Goal: Task Accomplishment & Management: Complete application form

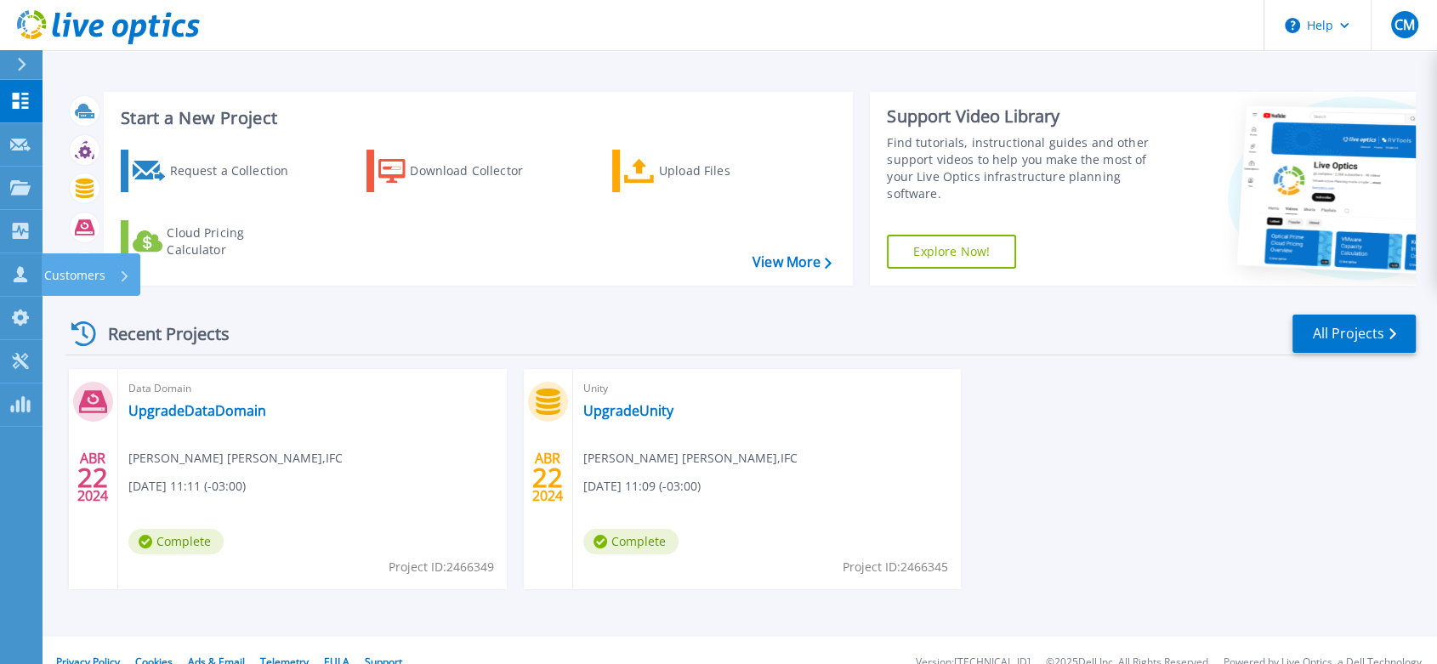
click at [53, 262] on p "Customers" at bounding box center [74, 275] width 61 height 44
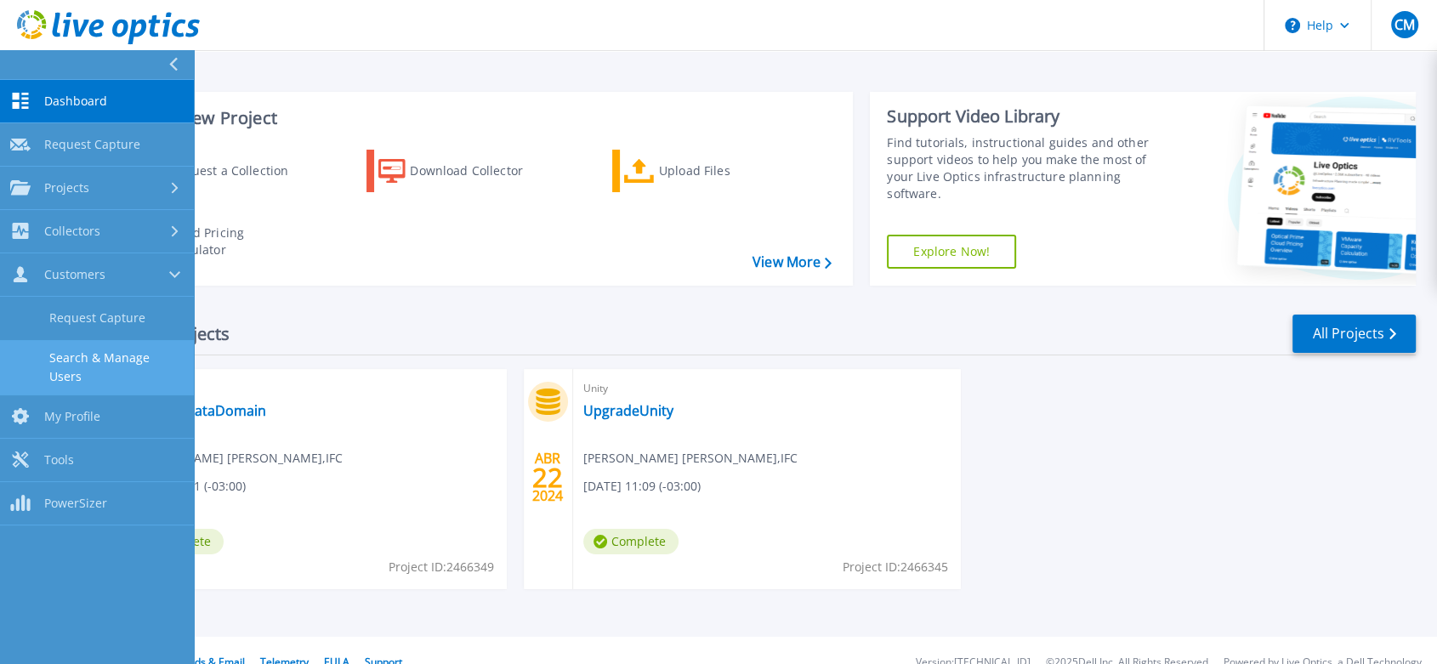
drag, startPoint x: 75, startPoint y: 365, endPoint x: 75, endPoint y: 355, distance: 10.2
click at [75, 364] on link "Search & Manage Users" at bounding box center [97, 367] width 194 height 54
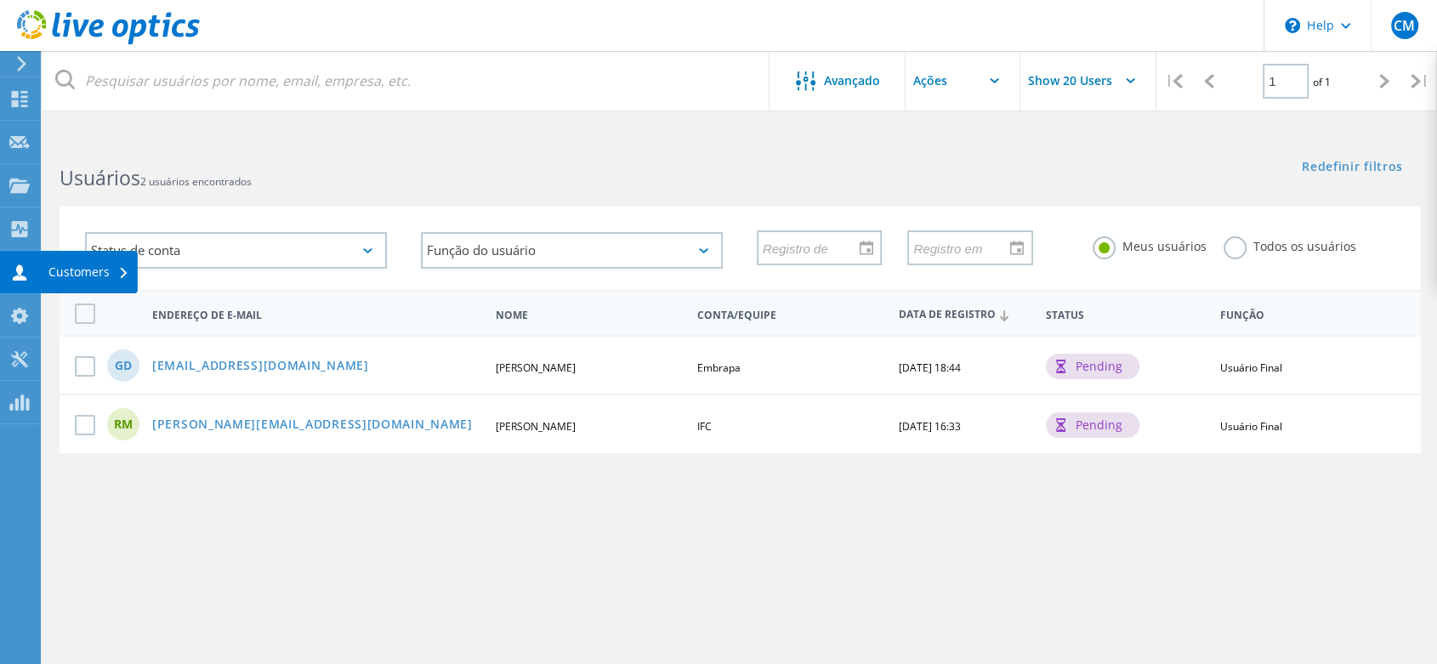
click at [14, 266] on icon at bounding box center [19, 273] width 20 height 16
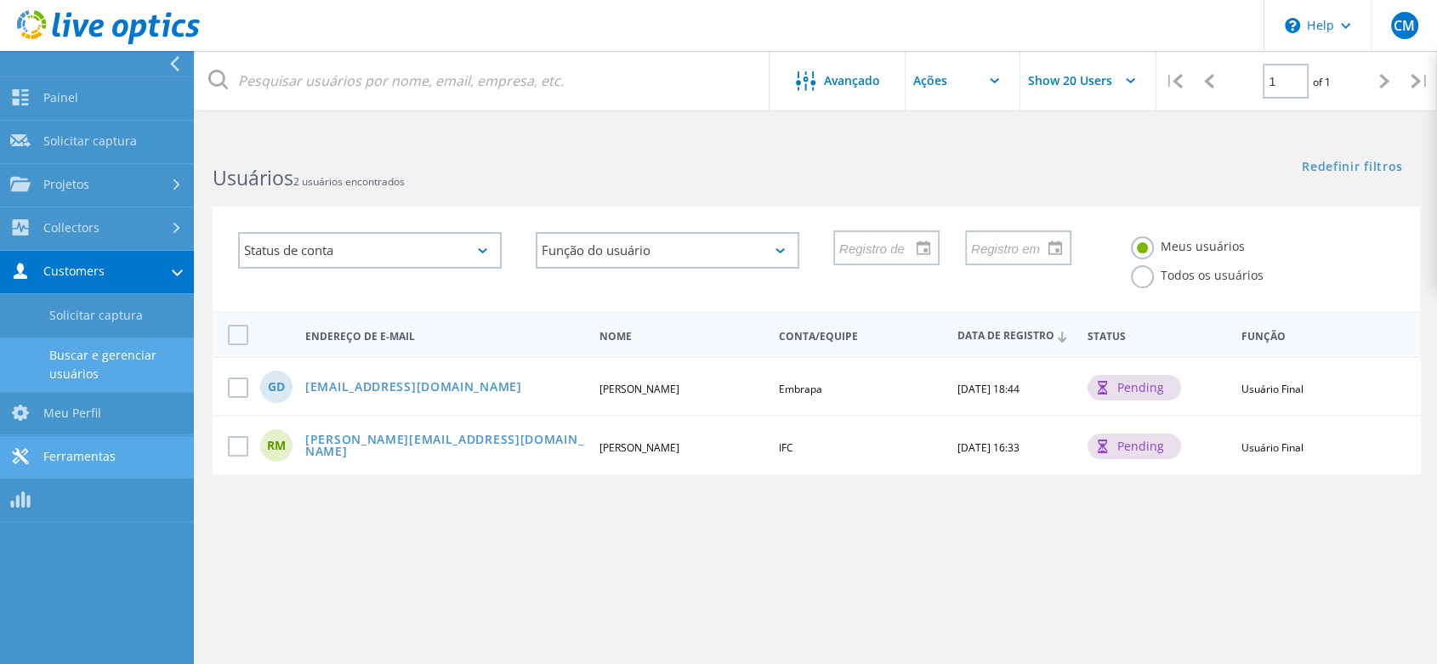
click at [73, 441] on link "Ferramentas" at bounding box center [97, 457] width 194 height 43
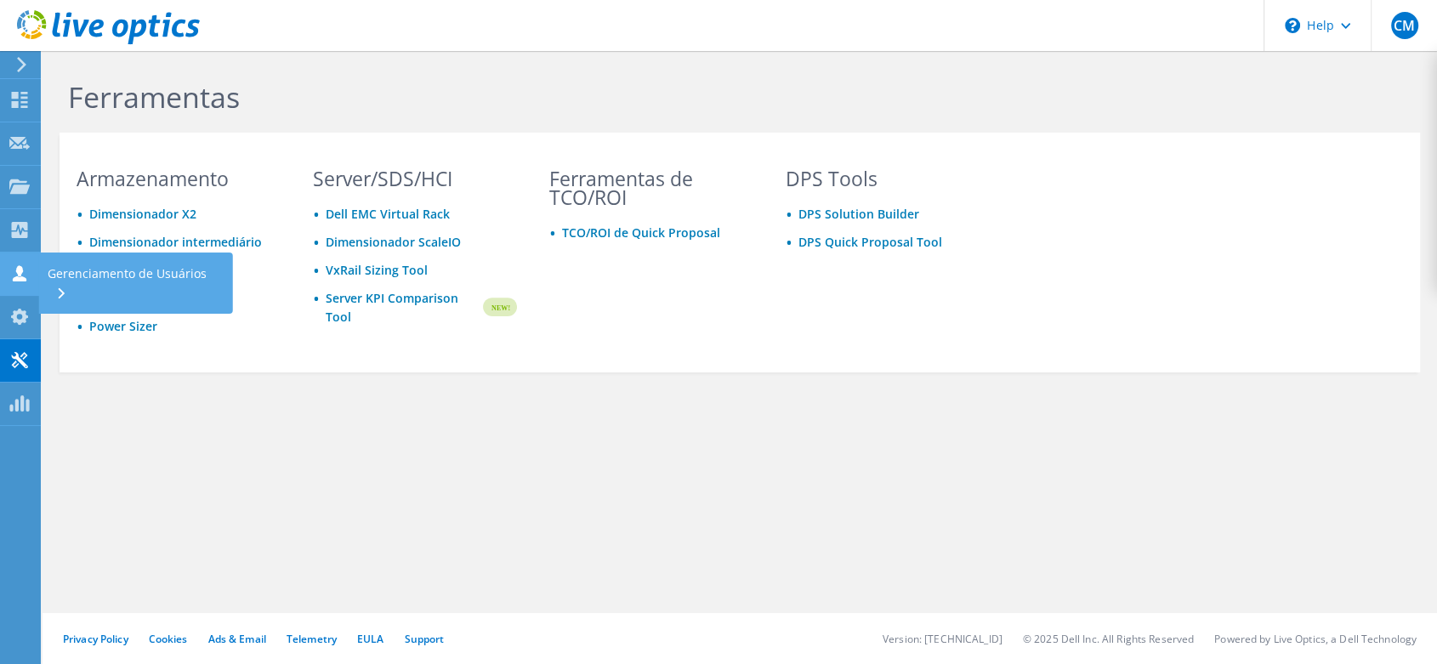
click at [17, 270] on use at bounding box center [20, 273] width 14 height 16
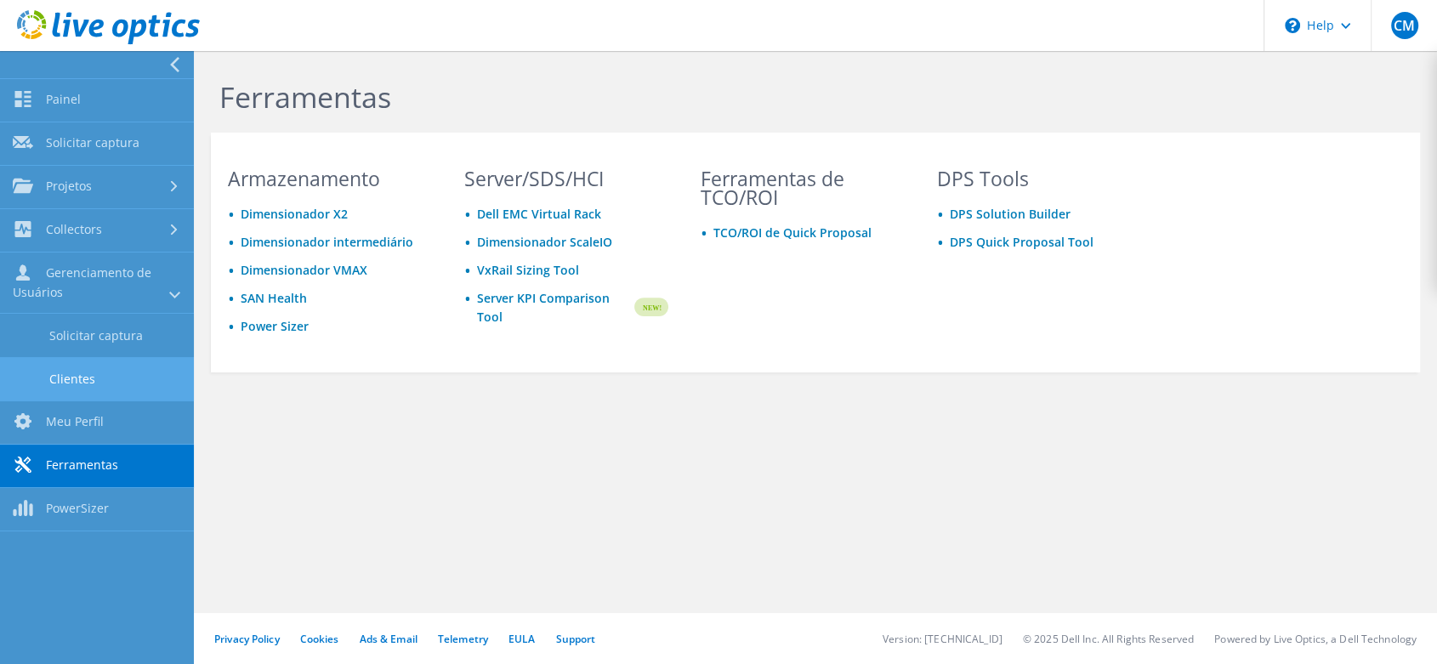
click at [83, 373] on link "Clientes" at bounding box center [97, 378] width 194 height 43
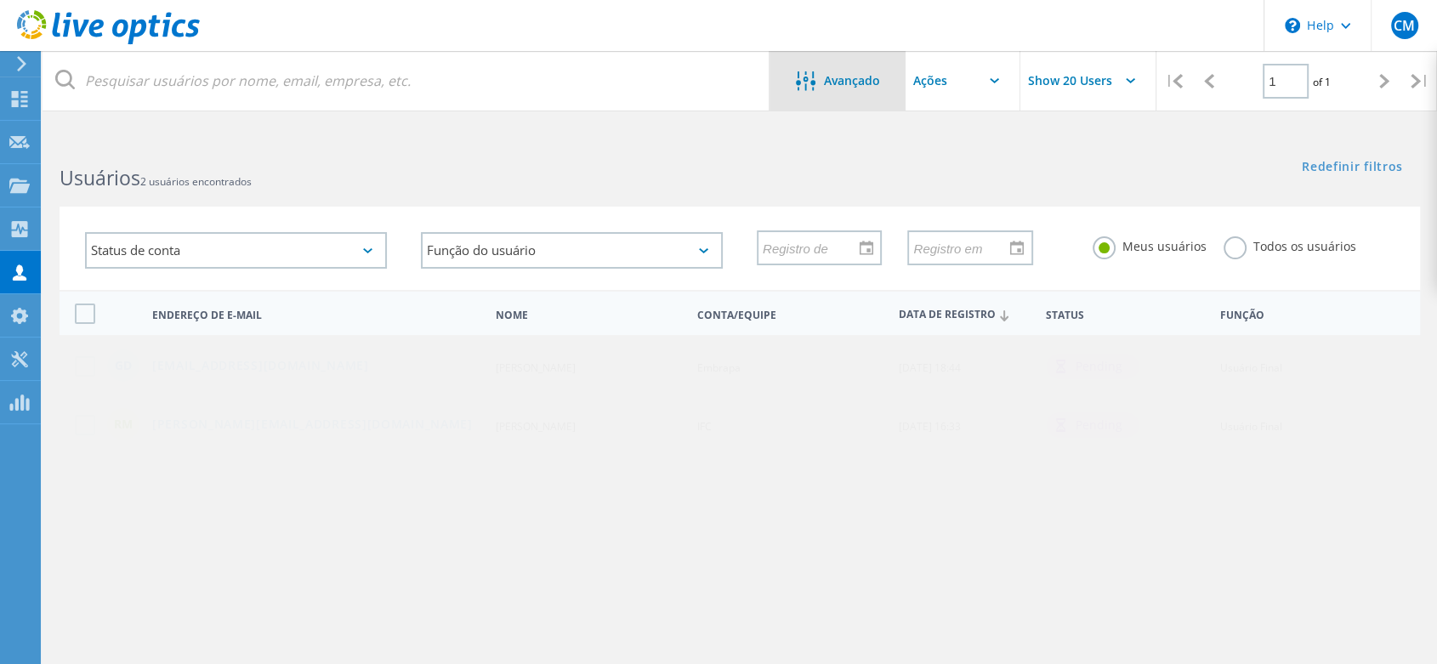
click at [843, 88] on div "Avançado" at bounding box center [838, 81] width 136 height 21
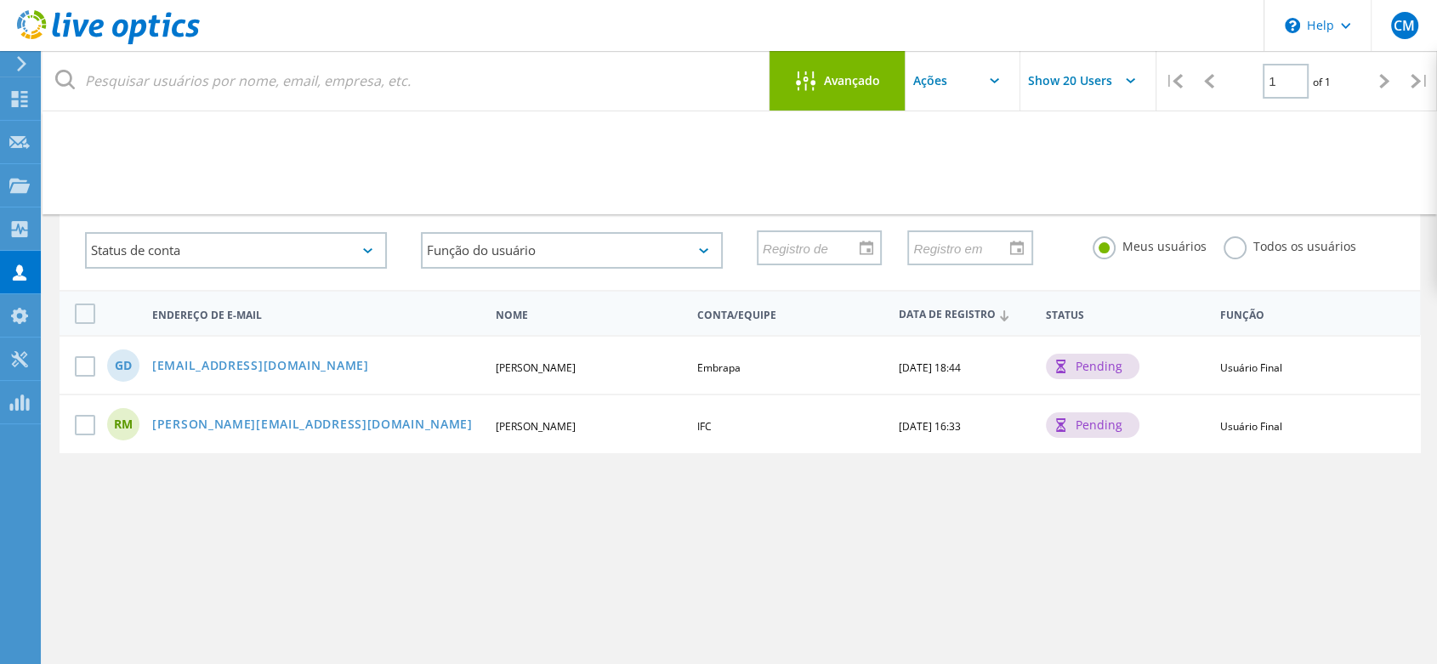
click at [935, 73] on input "text" at bounding box center [991, 81] width 170 height 60
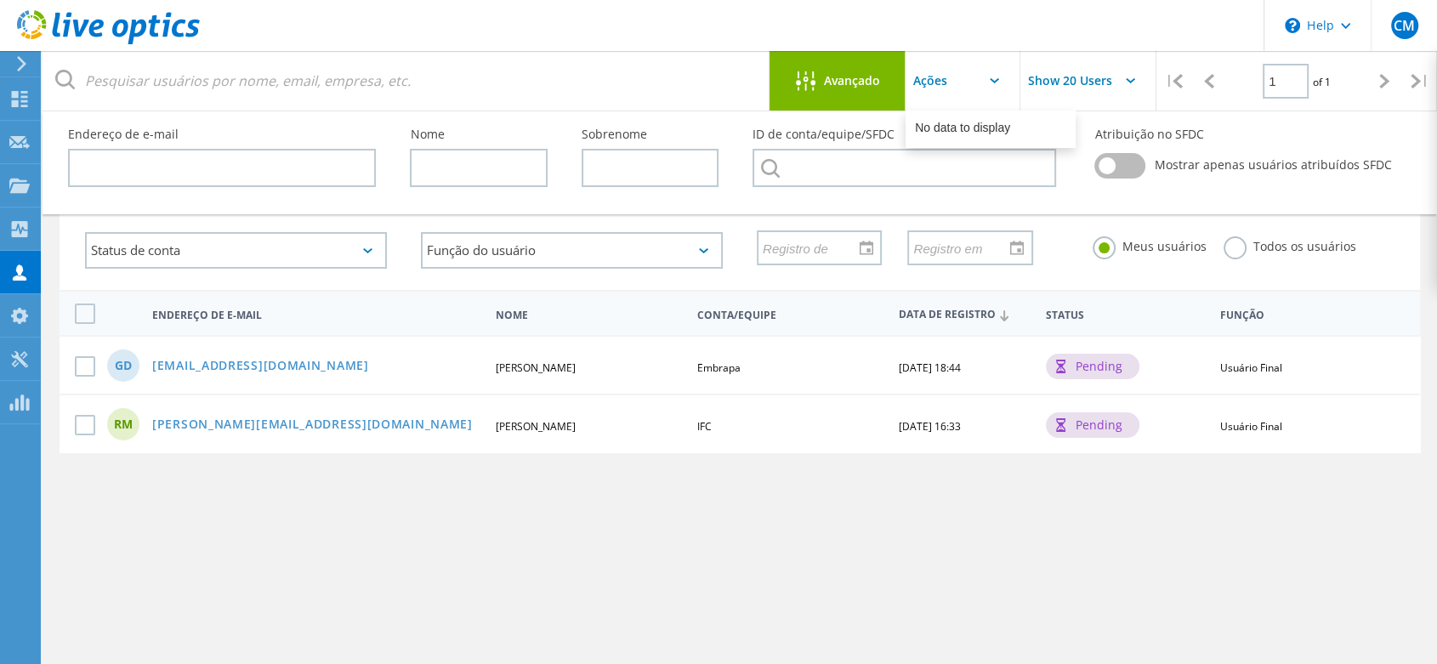
click at [935, 73] on input "text" at bounding box center [991, 81] width 170 height 60
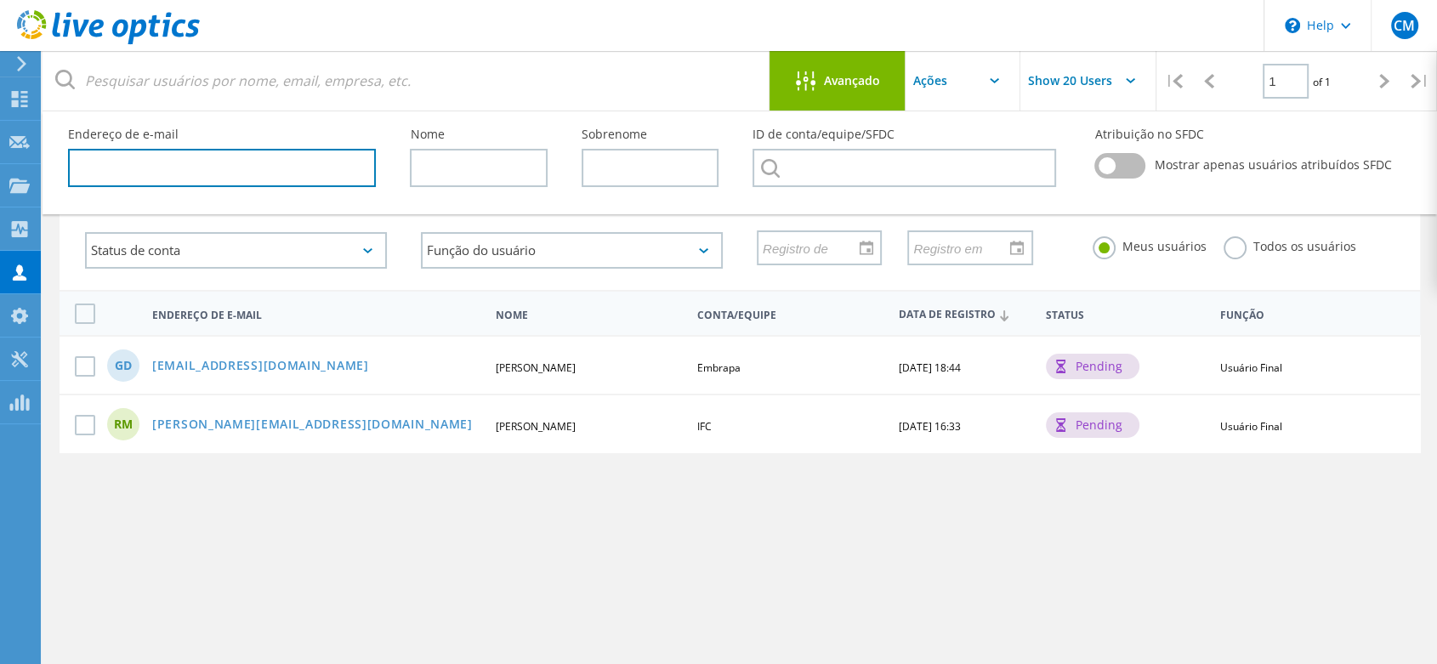
paste input "alvaro.ferronato@embrapa.br"
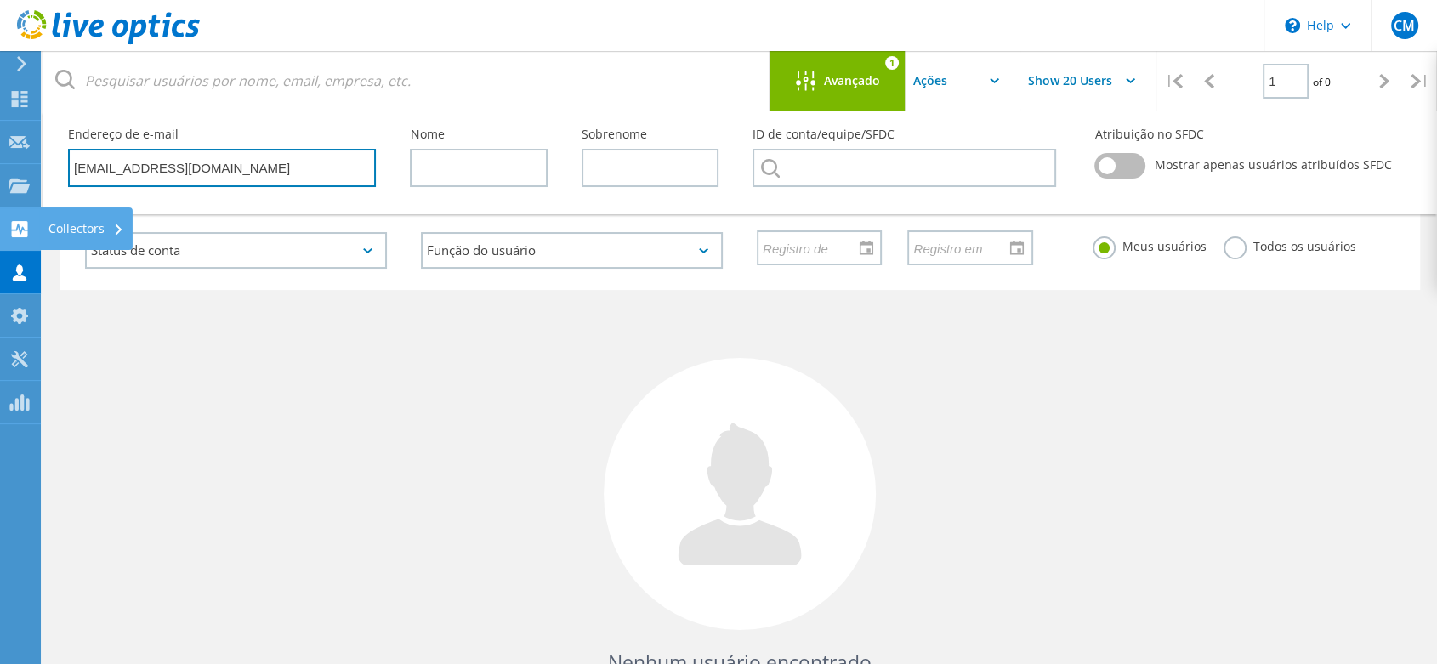
type input "alvaro.ferronato@embrapa.br"
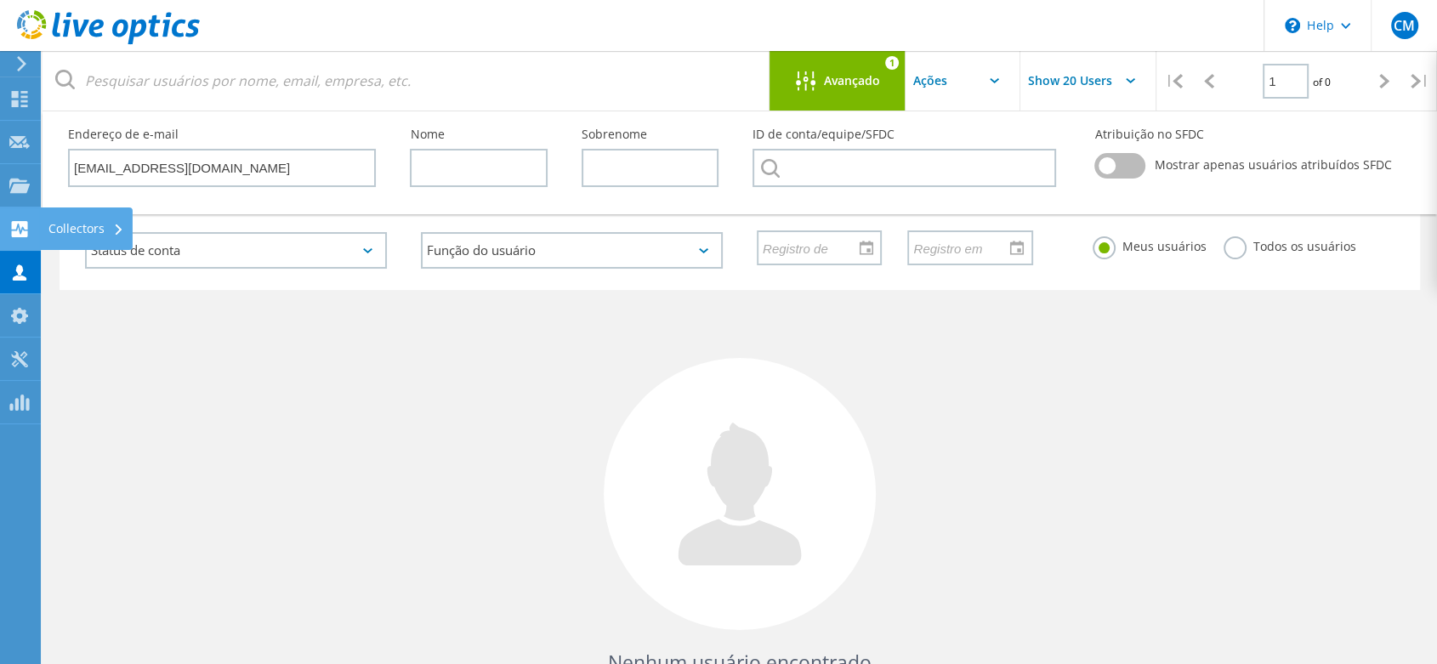
click at [26, 227] on use at bounding box center [20, 229] width 16 height 16
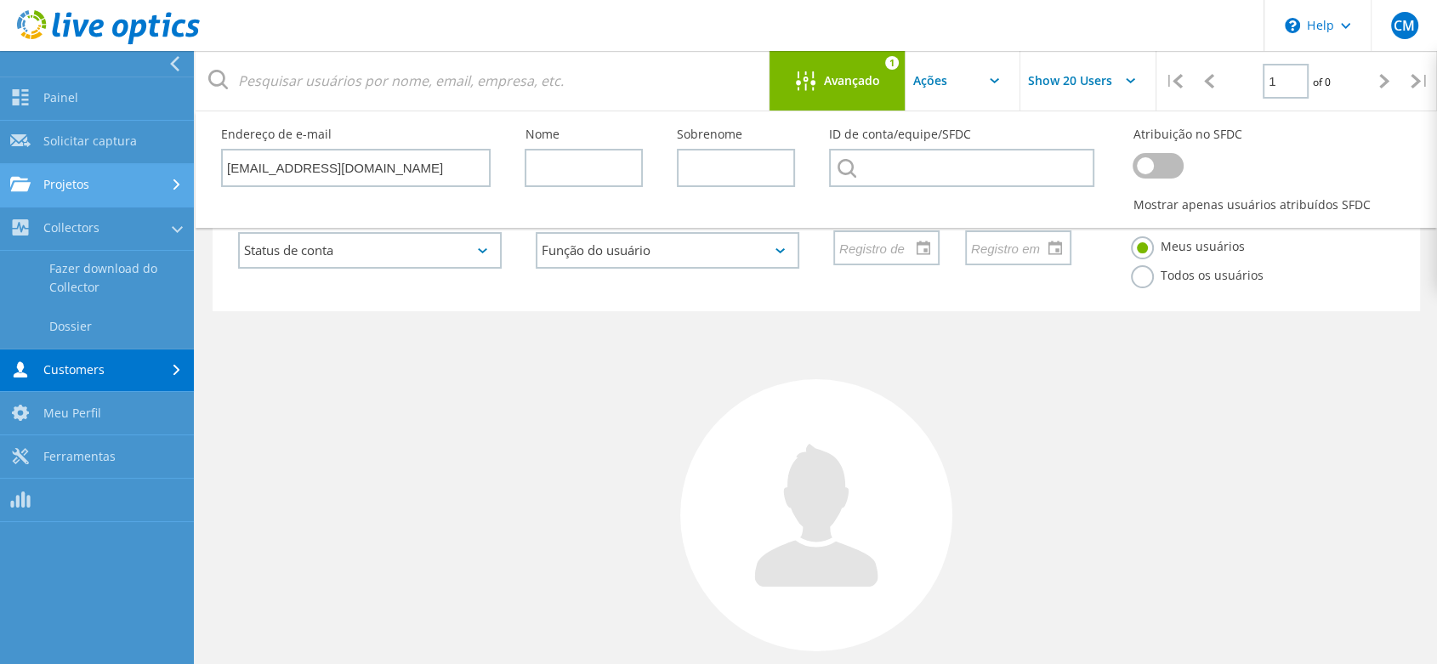
click at [69, 186] on link "Projetos" at bounding box center [97, 185] width 194 height 43
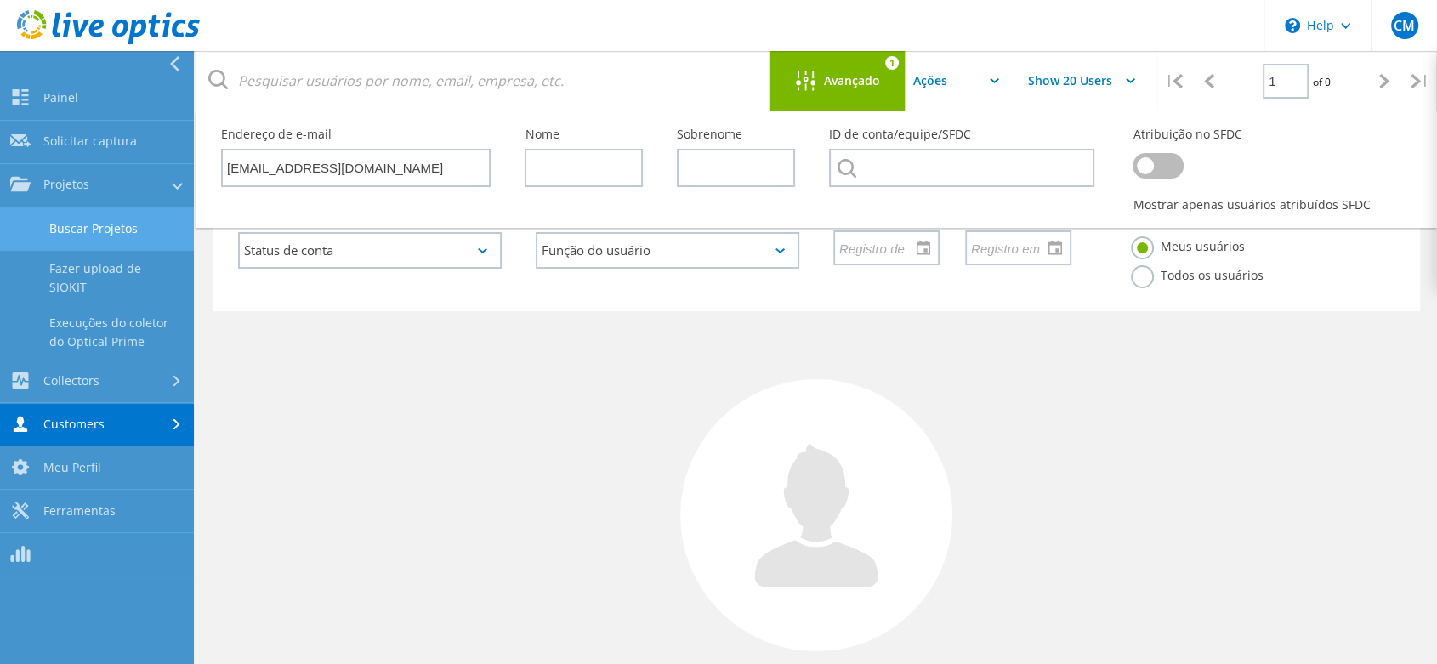
click at [84, 240] on link "Buscar Projetos" at bounding box center [97, 229] width 194 height 43
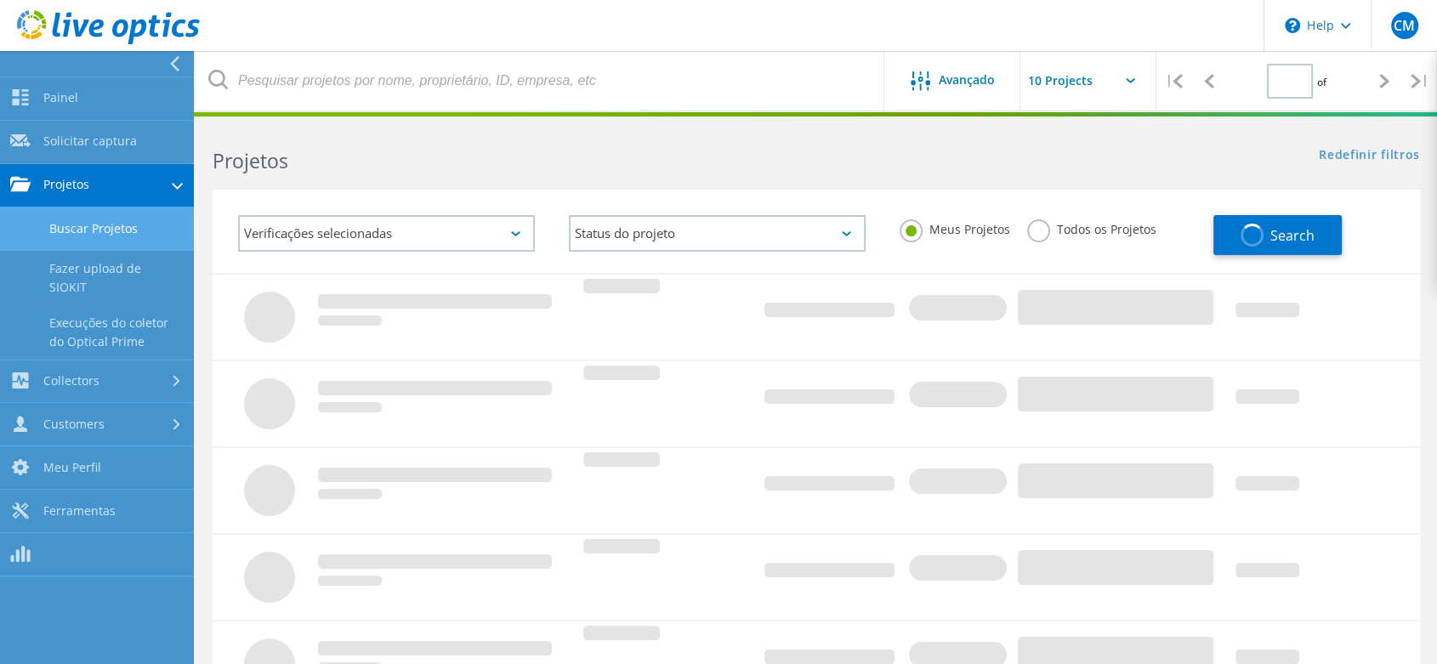
type input "1"
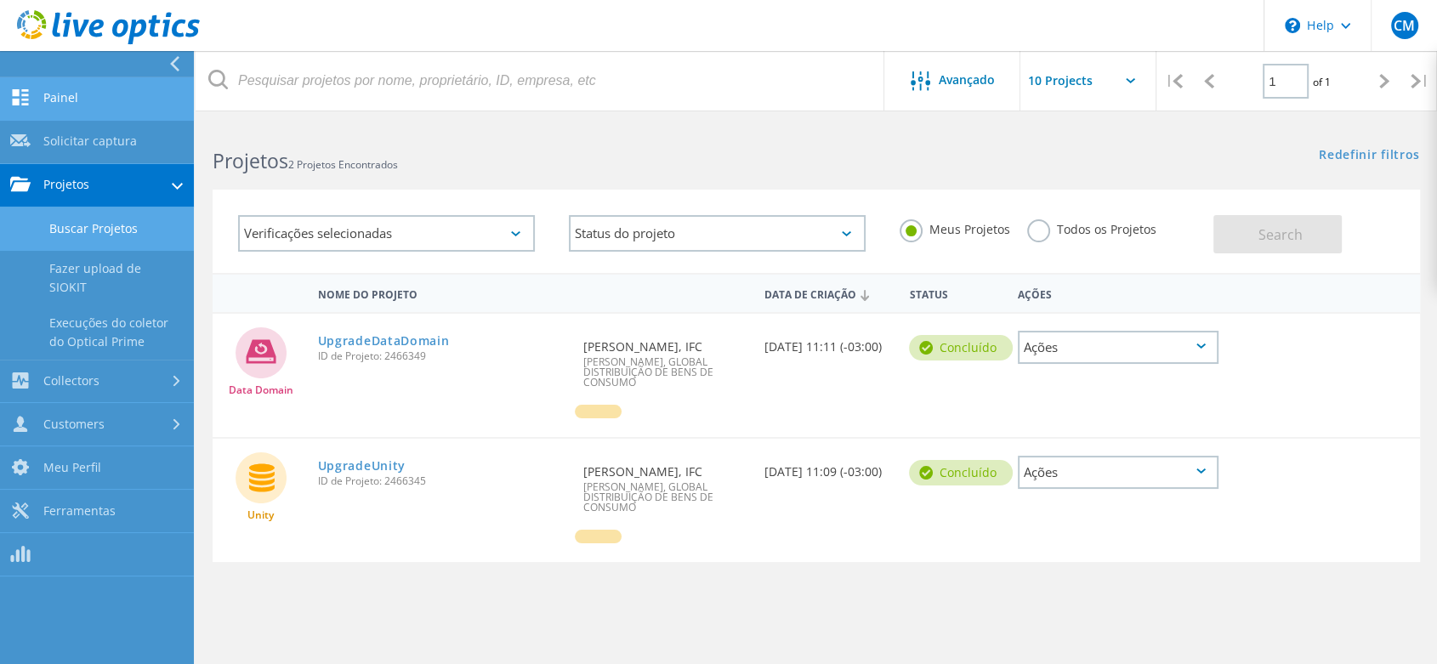
click at [77, 95] on link "Painel" at bounding box center [97, 98] width 194 height 43
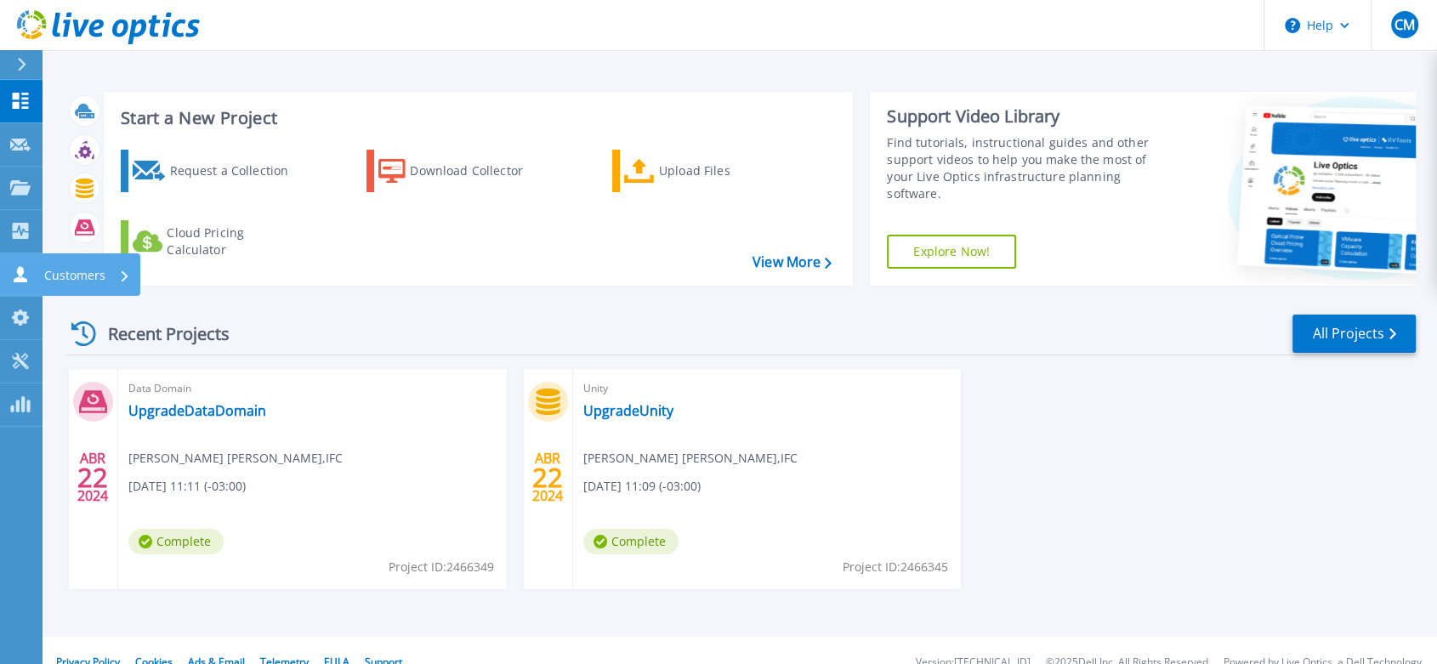
click at [14, 266] on icon at bounding box center [20, 274] width 20 height 16
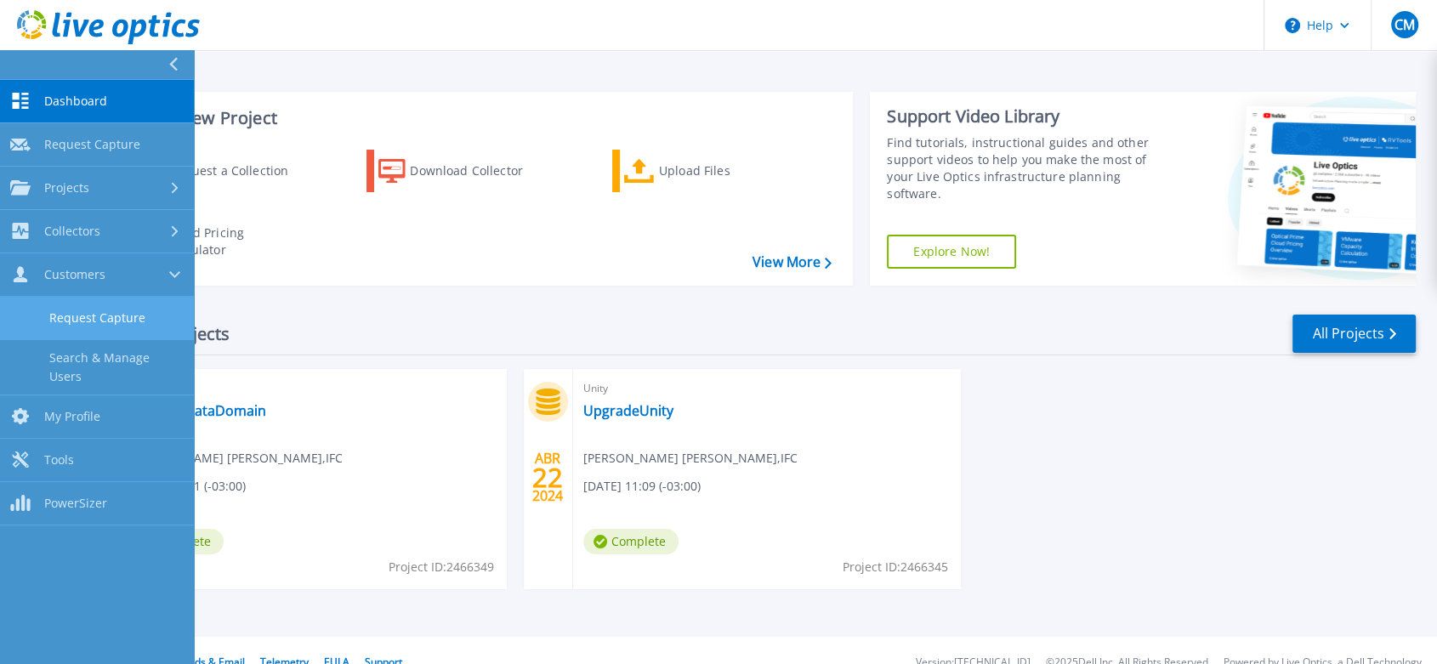
click at [101, 306] on link "Request Capture" at bounding box center [97, 318] width 194 height 43
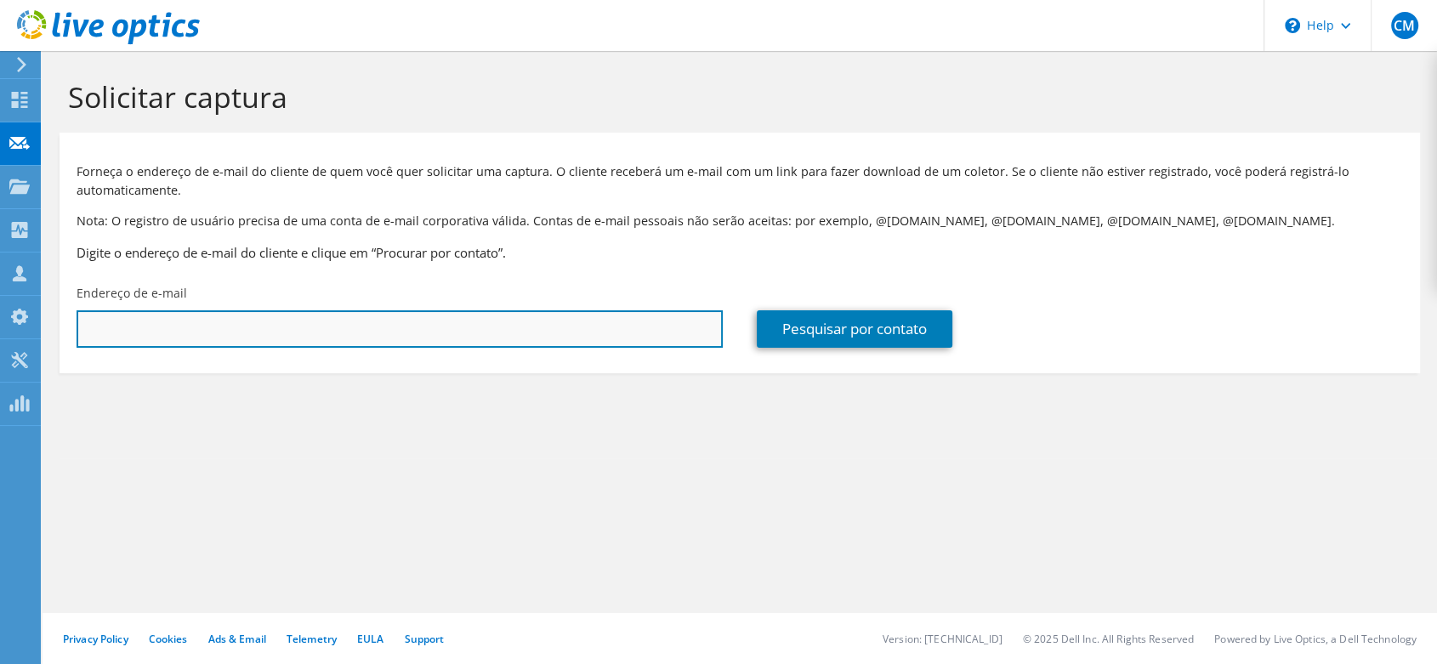
click at [145, 325] on input "text" at bounding box center [400, 328] width 646 height 37
paste input "[EMAIL_ADDRESS][DOMAIN_NAME]"
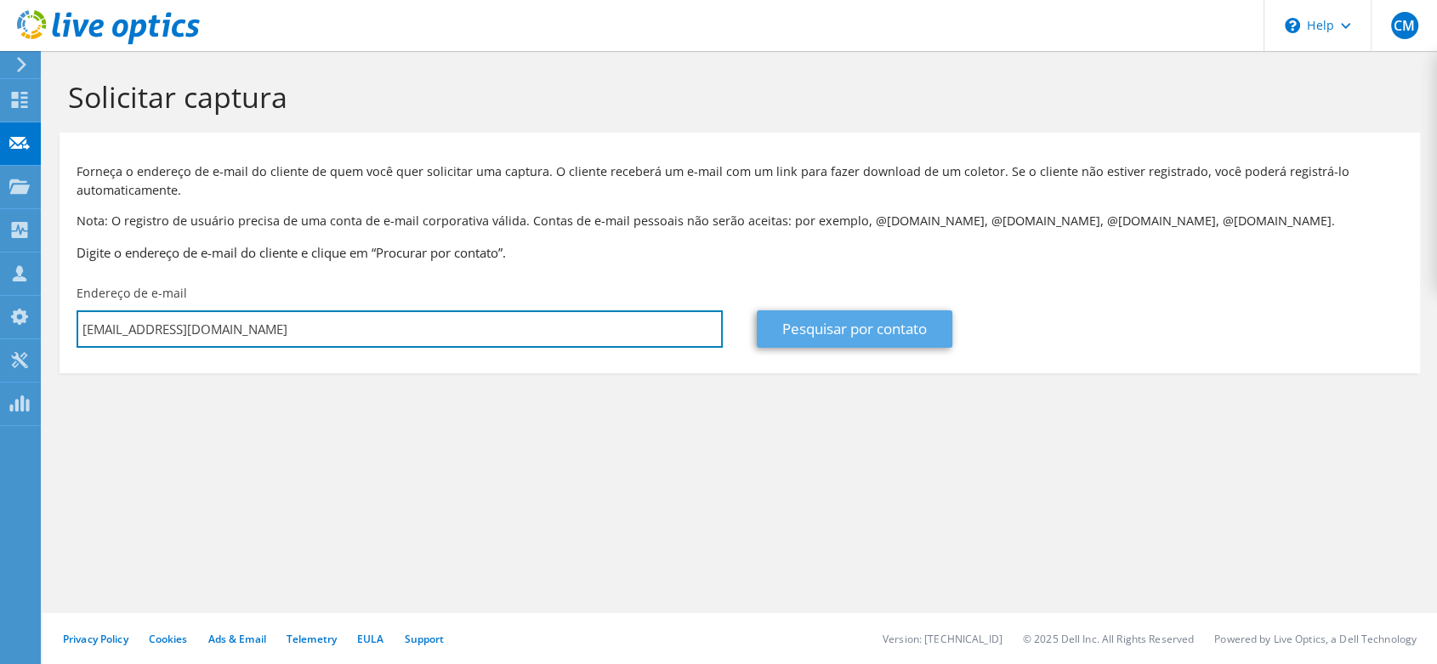
type input "[EMAIL_ADDRESS][DOMAIN_NAME]"
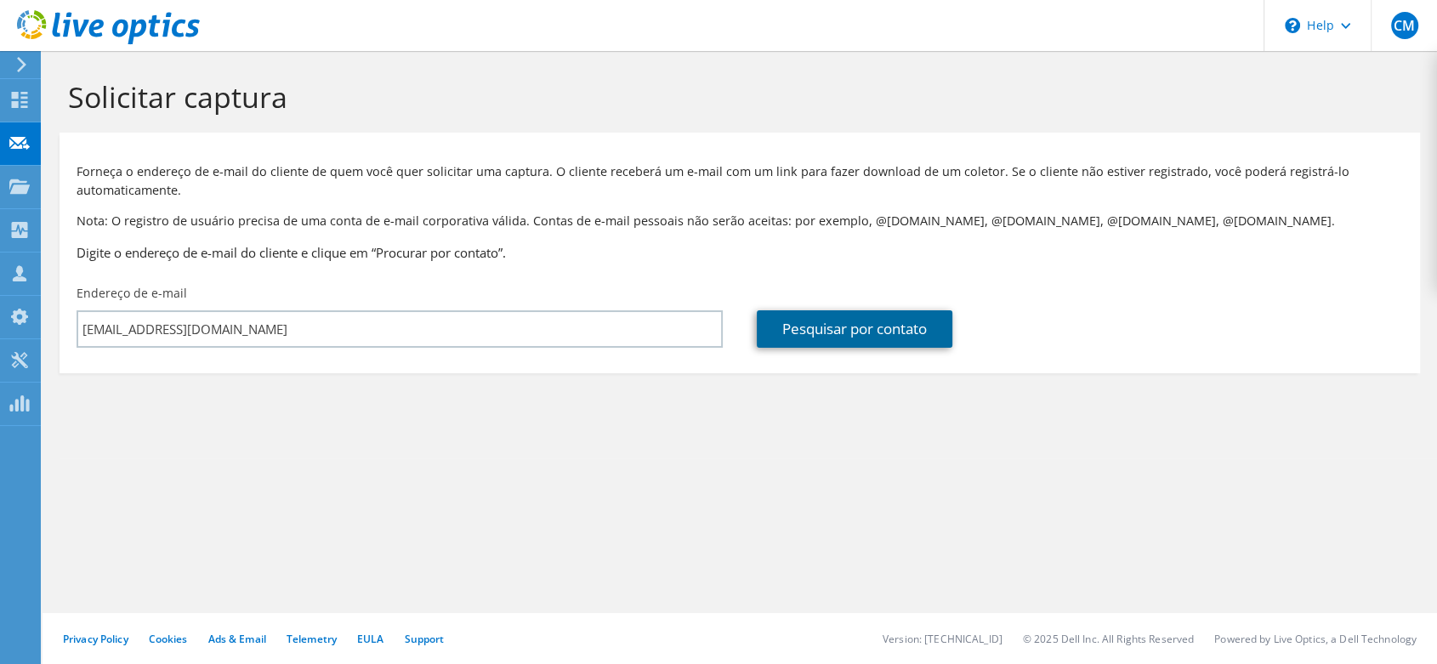
click at [841, 320] on link "Pesquisar por contato" at bounding box center [855, 328] width 196 height 37
type input "Embrapa Empresa Brasileira Agropecuária"
type input "[PERSON_NAME]"
type input "Ferronato"
type input "[GEOGRAPHIC_DATA]"
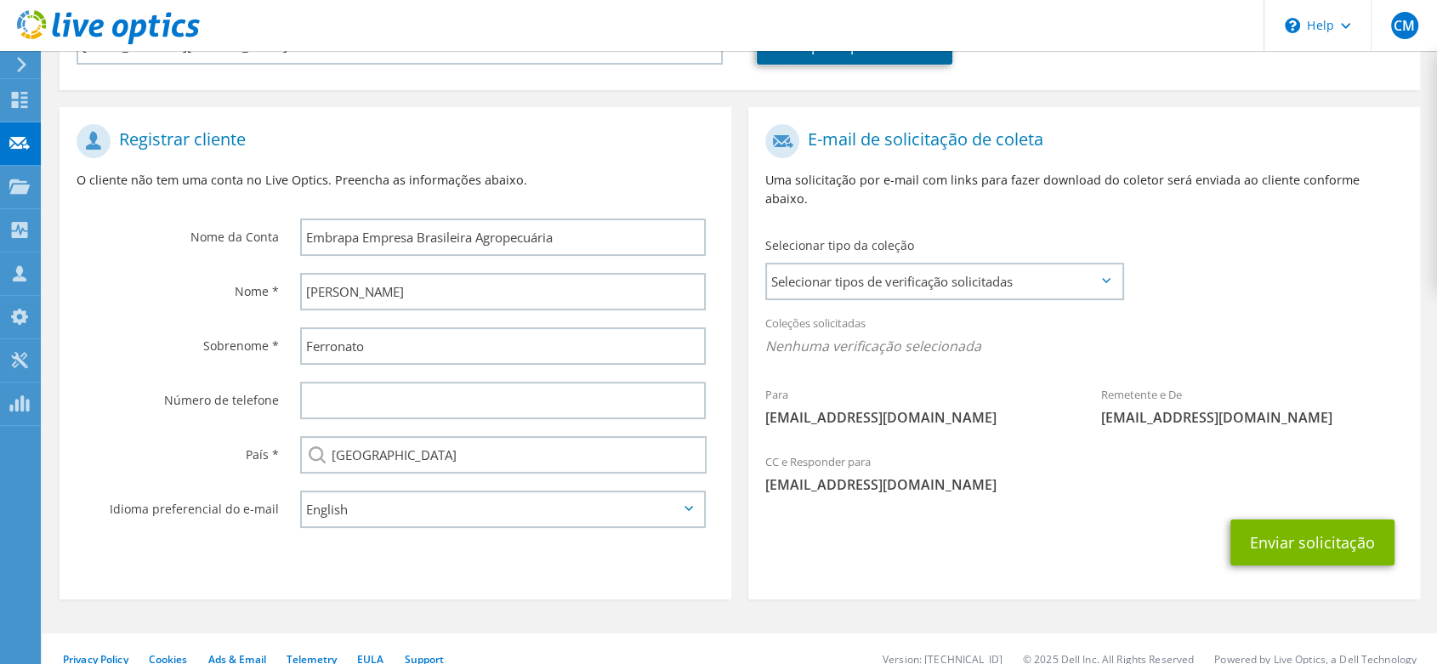
scroll to position [286, 0]
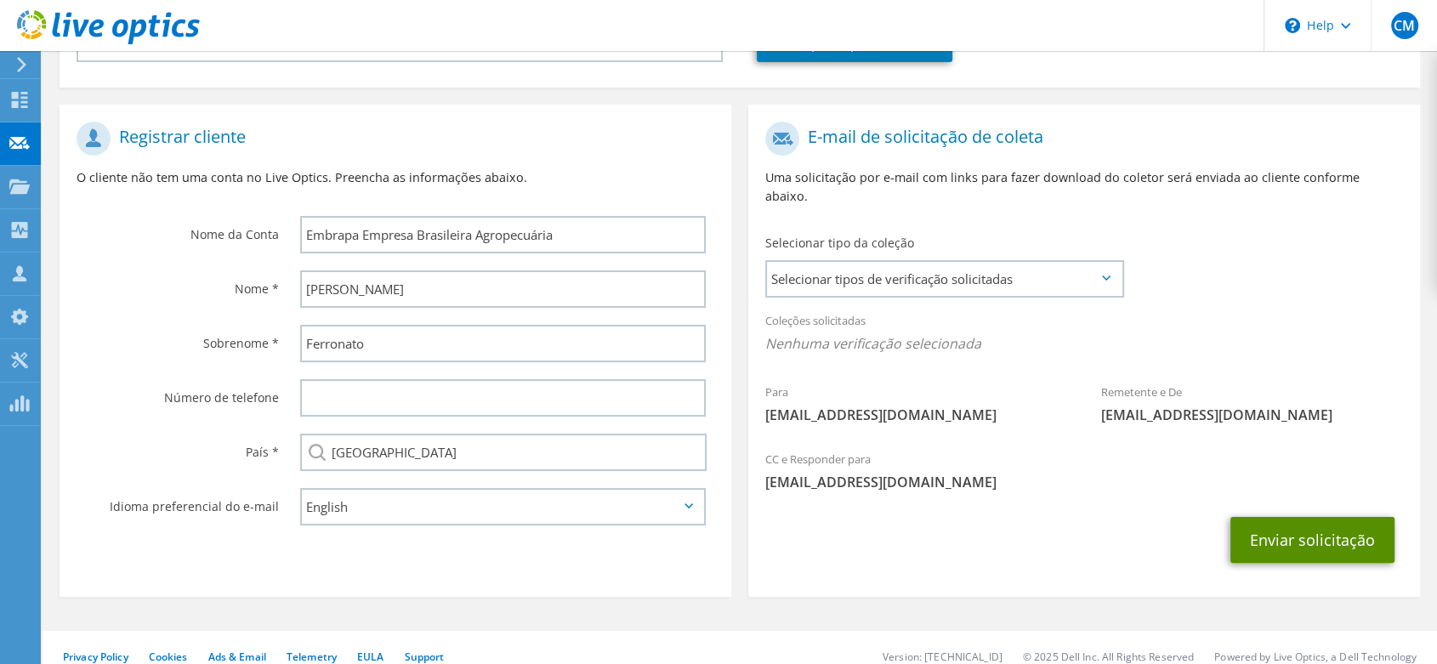
click at [1284, 522] on button "Enviar solicitação" at bounding box center [1313, 540] width 164 height 46
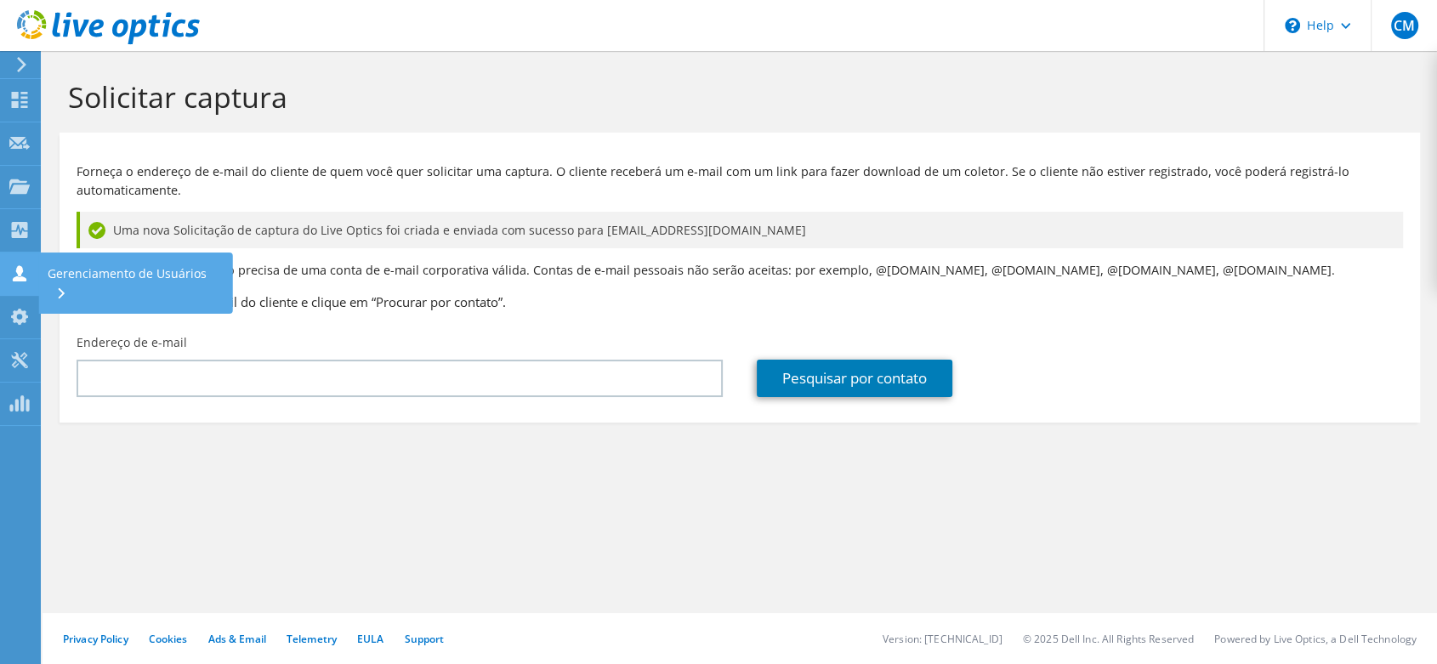
click at [66, 270] on div "Gerenciamento de Usuários" at bounding box center [136, 283] width 194 height 61
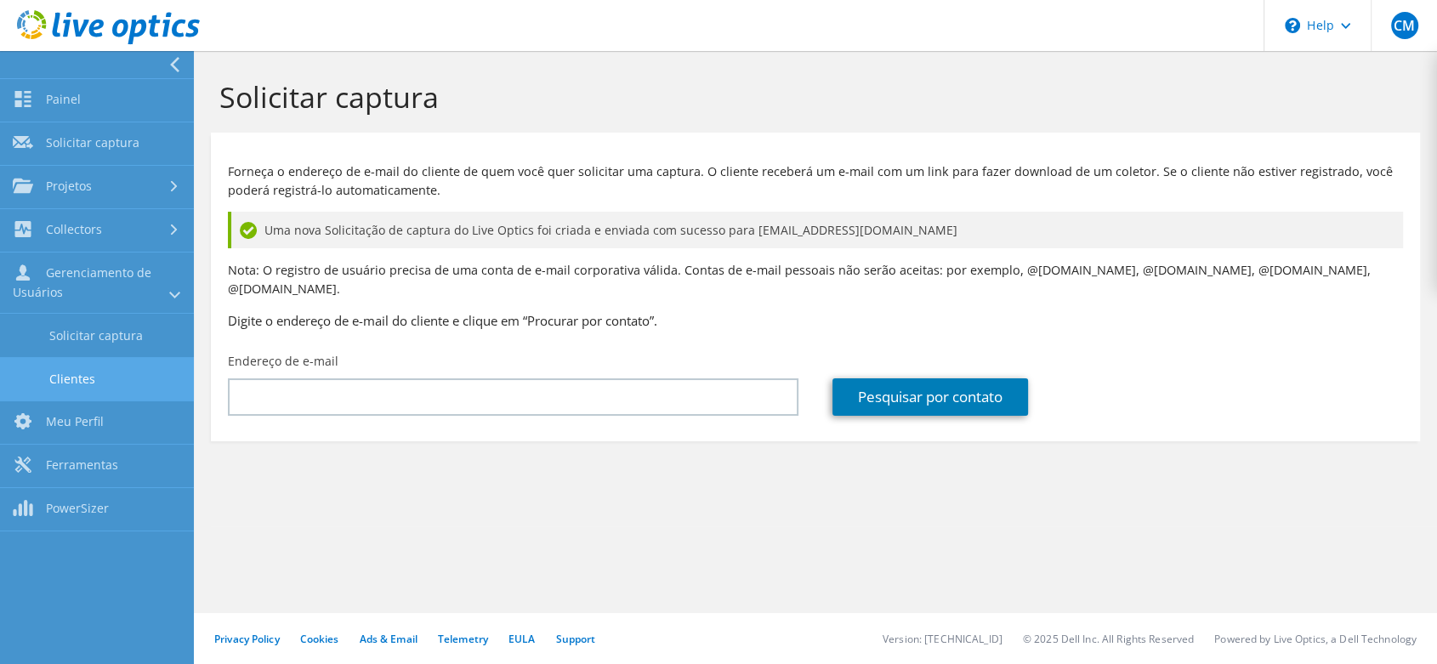
click at [79, 367] on link "Clientes" at bounding box center [97, 378] width 194 height 43
